Goal: Information Seeking & Learning: Learn about a topic

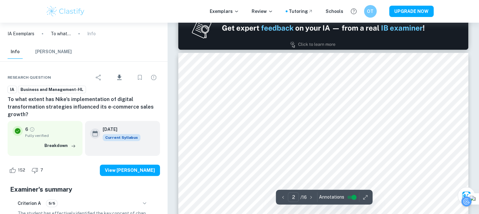
scroll to position [408, 5]
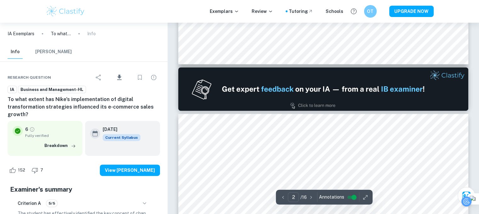
type input "1"
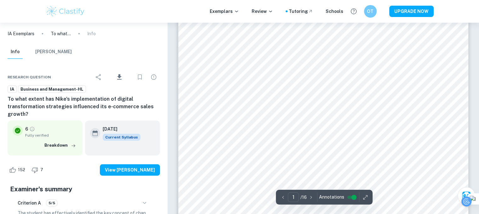
scroll to position [127, 0]
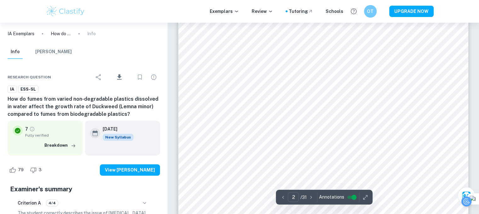
scroll to position [497, 0]
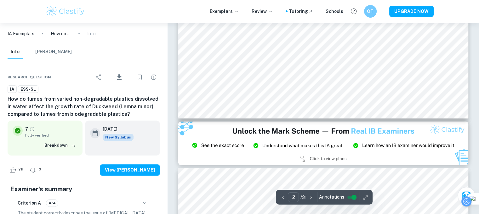
type input "3"
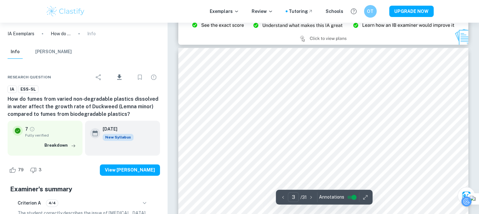
scroll to position [790, 0]
